Goal: Information Seeking & Learning: Learn about a topic

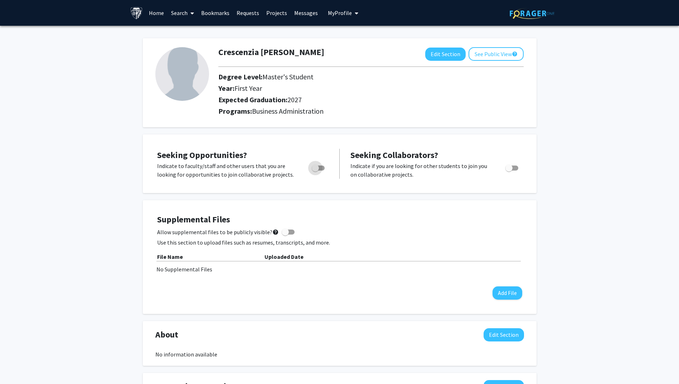
click at [319, 168] on span "Toggle" at bounding box center [318, 168] width 13 height 5
click at [315, 171] on input "Are you actively seeking opportunities?" at bounding box center [315, 171] width 0 height 0
checkbox input "true"
click at [150, 13] on link "Home" at bounding box center [156, 12] width 22 height 25
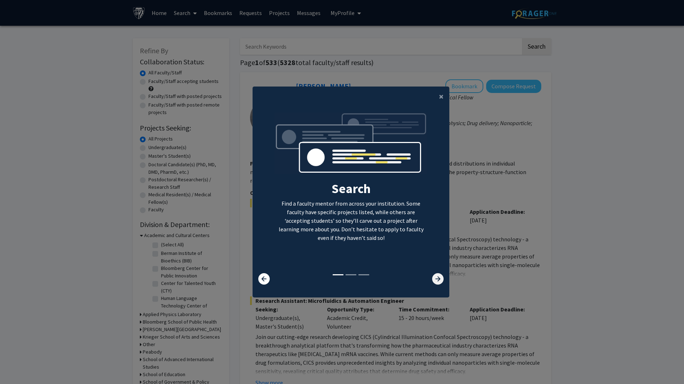
click at [435, 277] on icon at bounding box center [437, 278] width 11 height 11
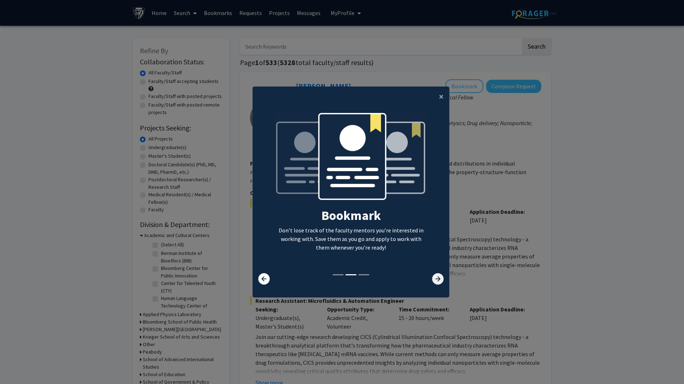
click at [435, 277] on icon at bounding box center [437, 278] width 11 height 11
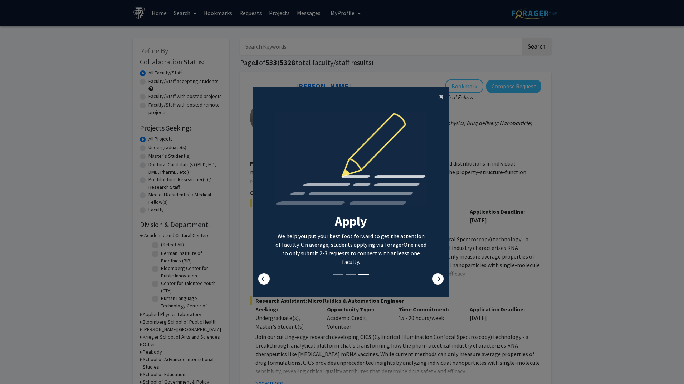
click at [439, 96] on span "×" at bounding box center [441, 96] width 5 height 11
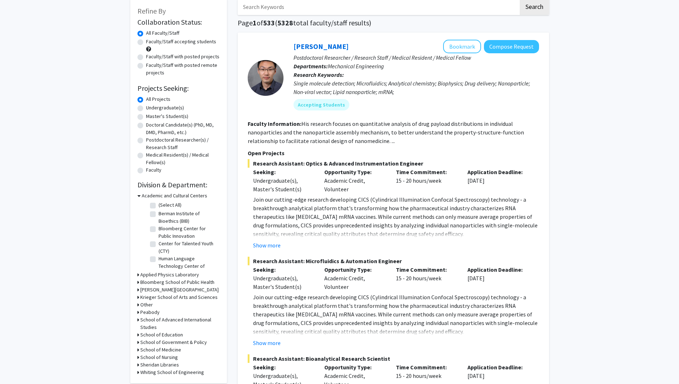
scroll to position [107, 0]
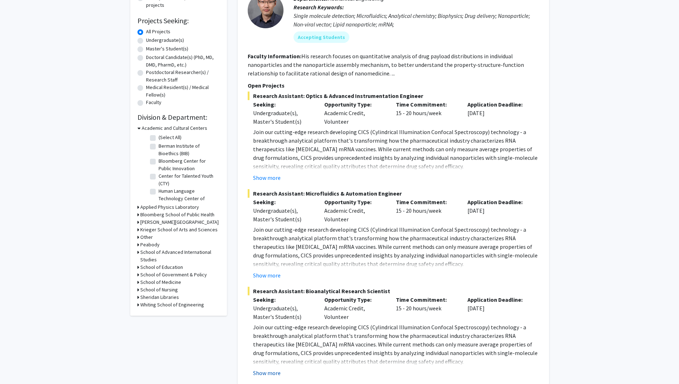
click at [273, 375] on button "Show more" at bounding box center [267, 373] width 28 height 9
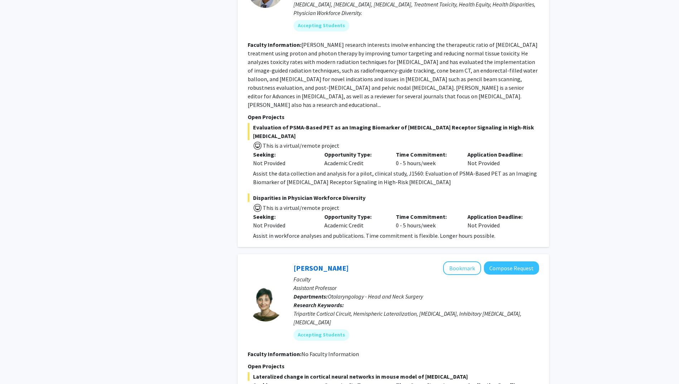
scroll to position [2075, 0]
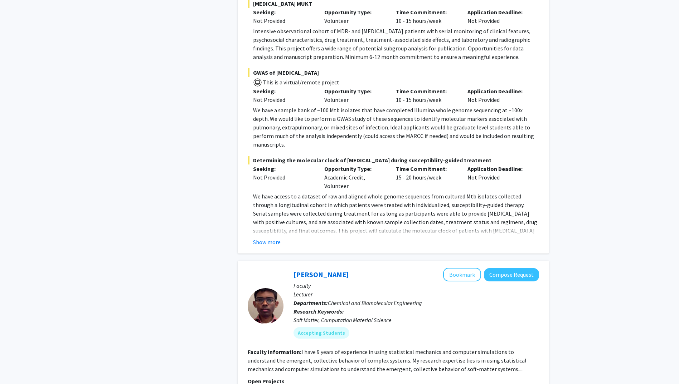
scroll to position [3827, 0]
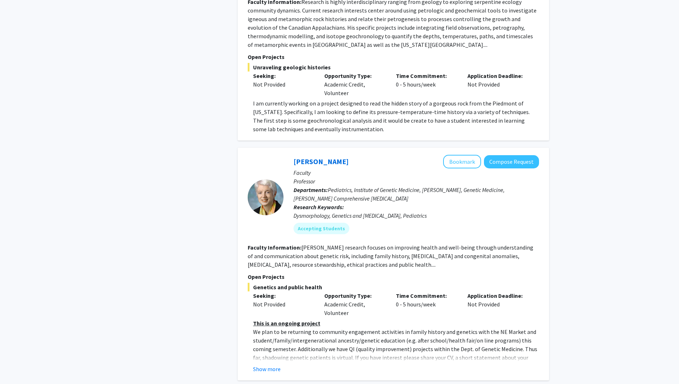
scroll to position [501, 0]
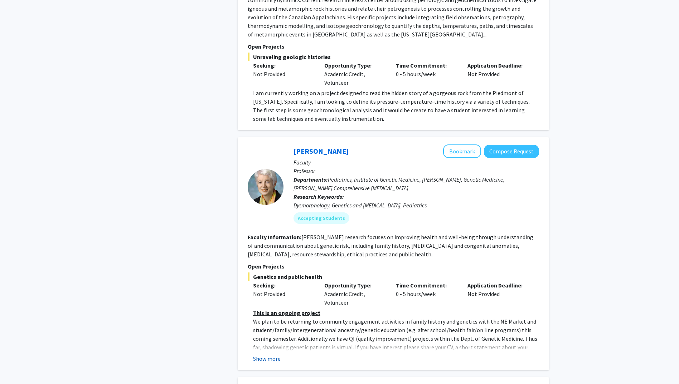
click at [268, 354] on button "Show more" at bounding box center [267, 358] width 28 height 9
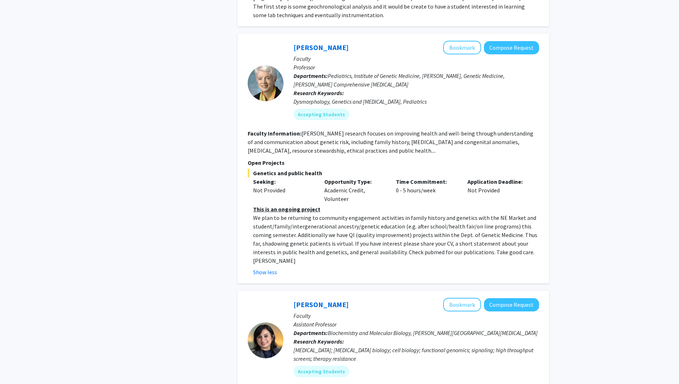
scroll to position [608, 0]
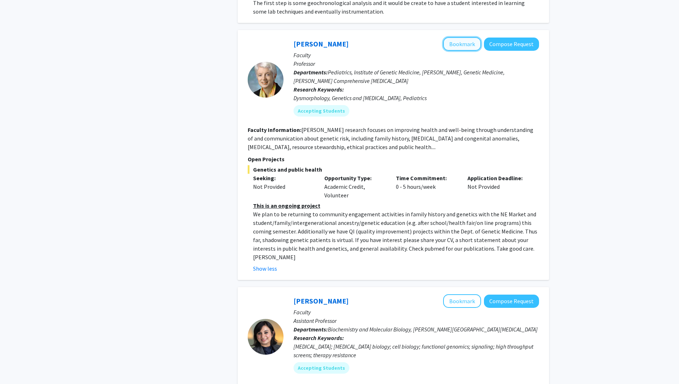
click at [463, 39] on button "Bookmark" at bounding box center [462, 44] width 38 height 14
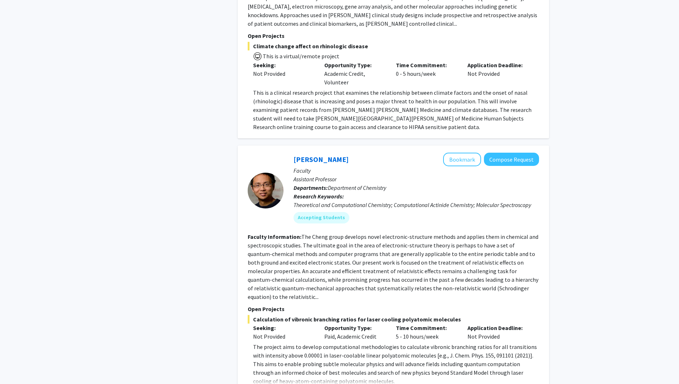
scroll to position [2497, 0]
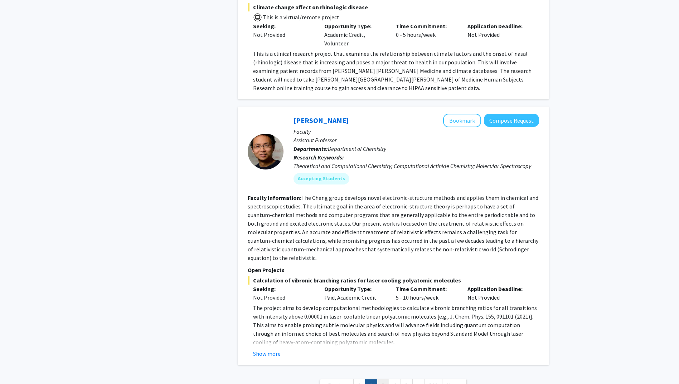
click at [381, 380] on link "3" at bounding box center [383, 386] width 12 height 13
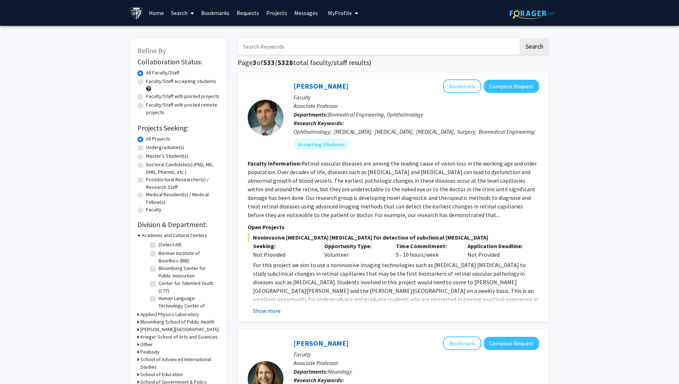
click at [269, 315] on button "Show more" at bounding box center [267, 311] width 28 height 9
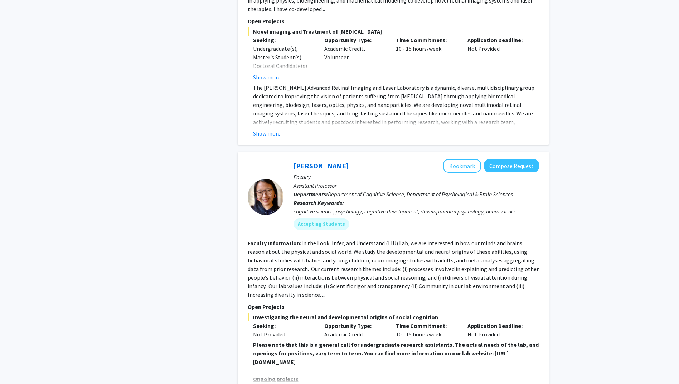
scroll to position [1395, 0]
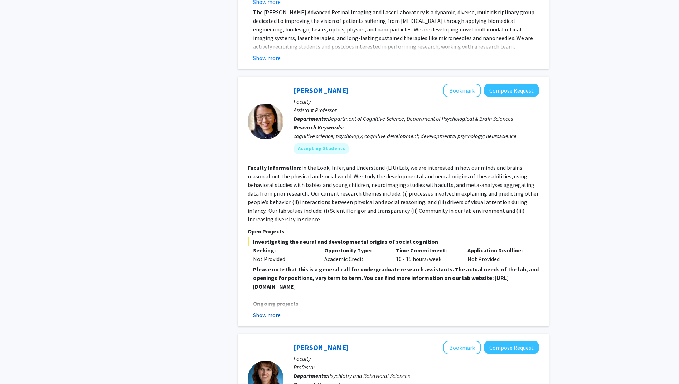
click at [267, 311] on button "Show more" at bounding box center [267, 315] width 28 height 9
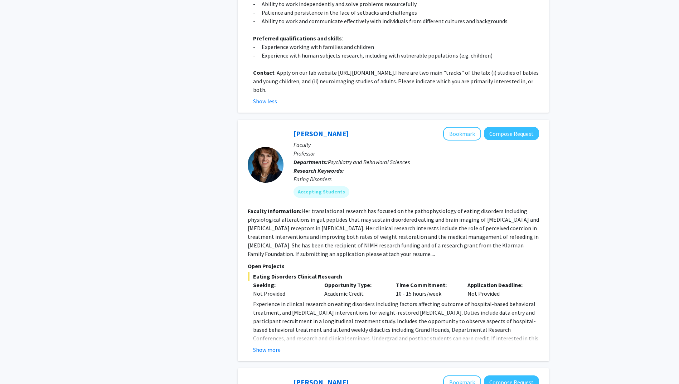
scroll to position [1824, 0]
click at [274, 345] on button "Show more" at bounding box center [267, 349] width 28 height 9
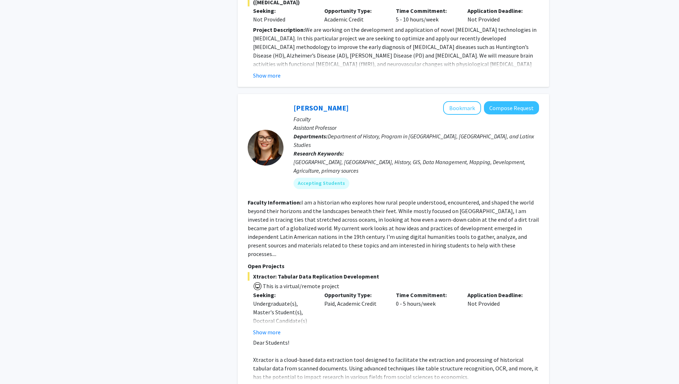
scroll to position [2289, 0]
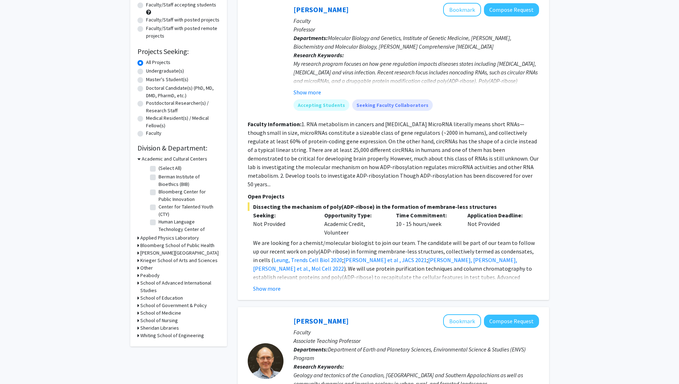
scroll to position [2489, 0]
